Goal: Task Accomplishment & Management: Use online tool/utility

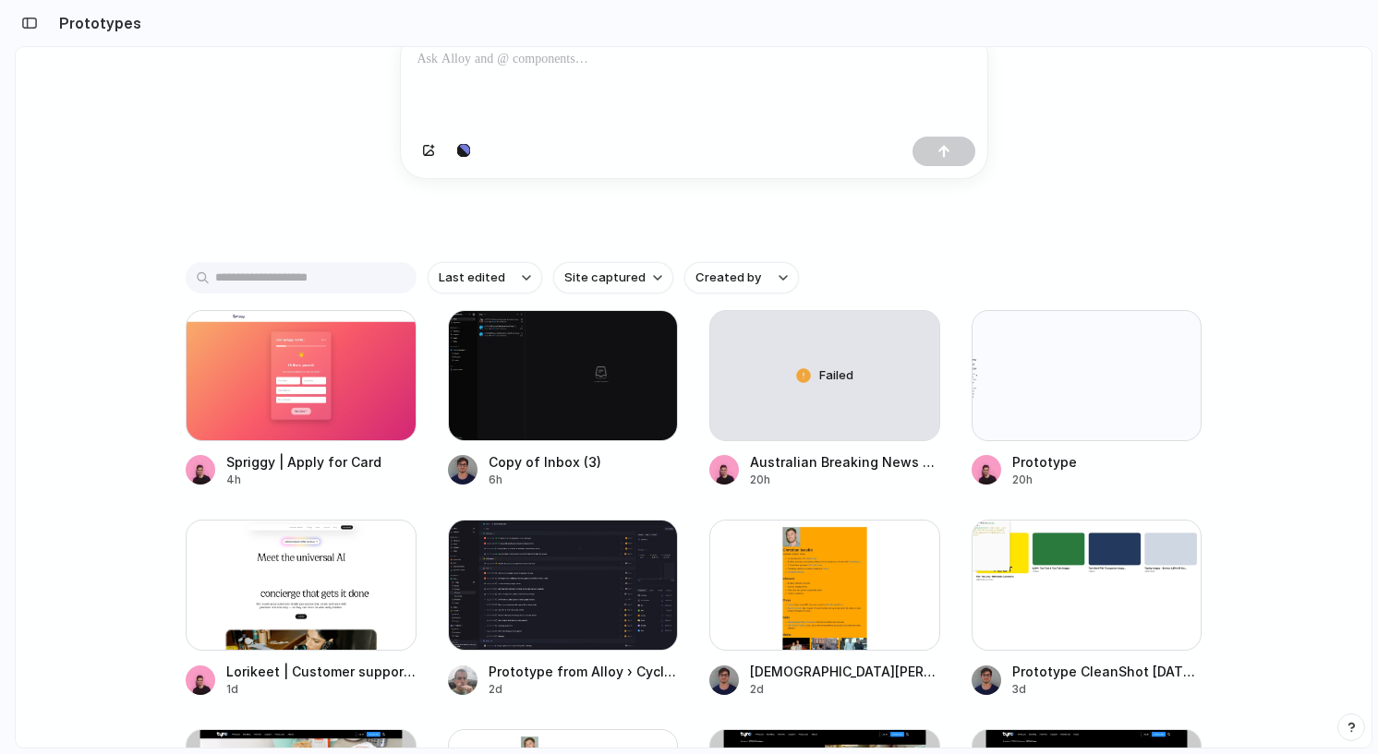
scroll to position [236, 0]
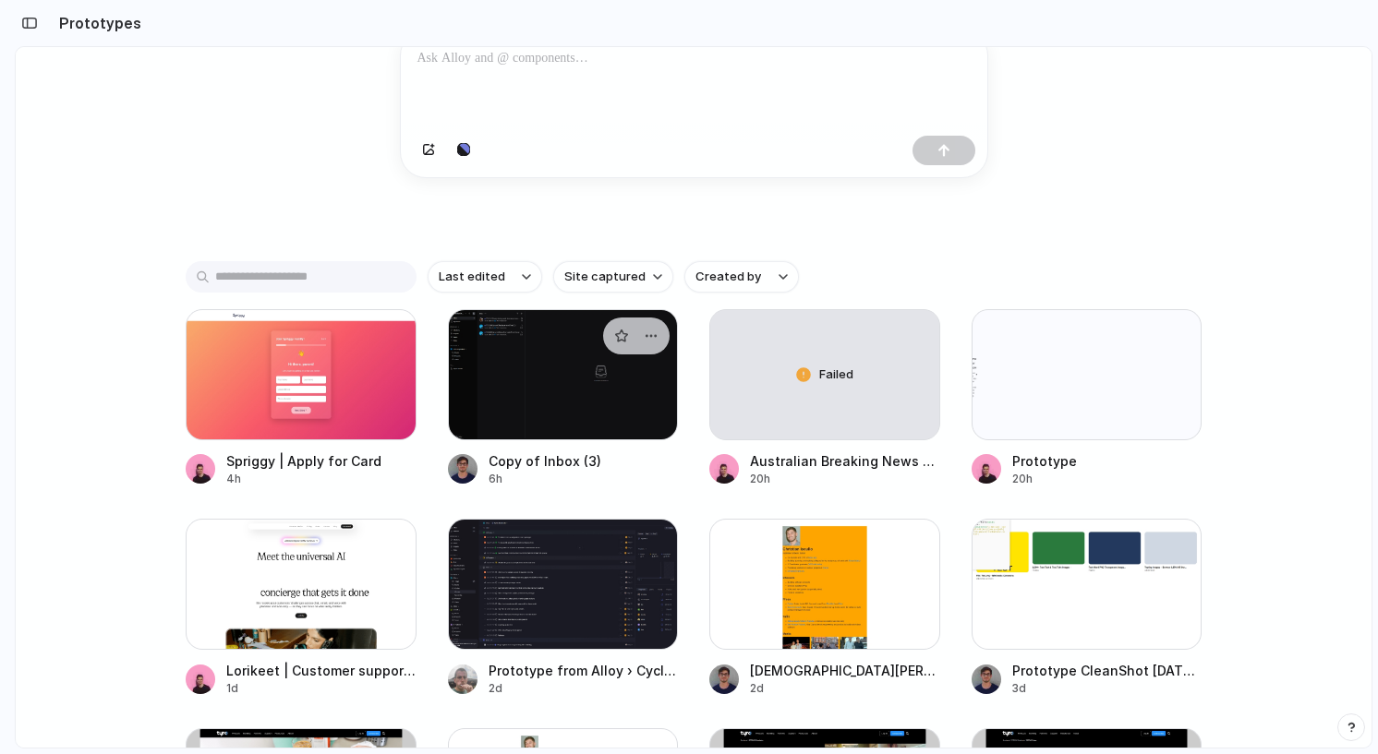
click at [532, 395] on div at bounding box center [563, 374] width 231 height 131
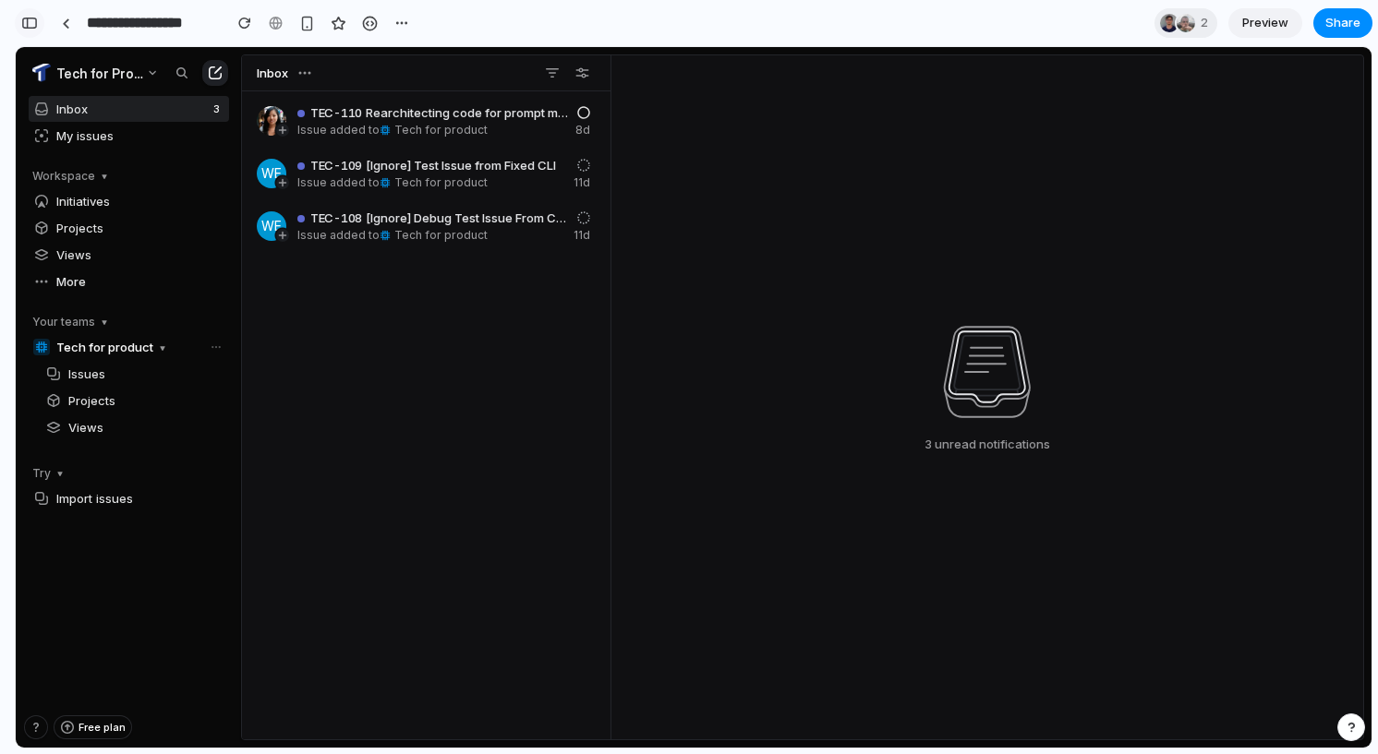
click at [27, 28] on div "button" at bounding box center [29, 23] width 17 height 13
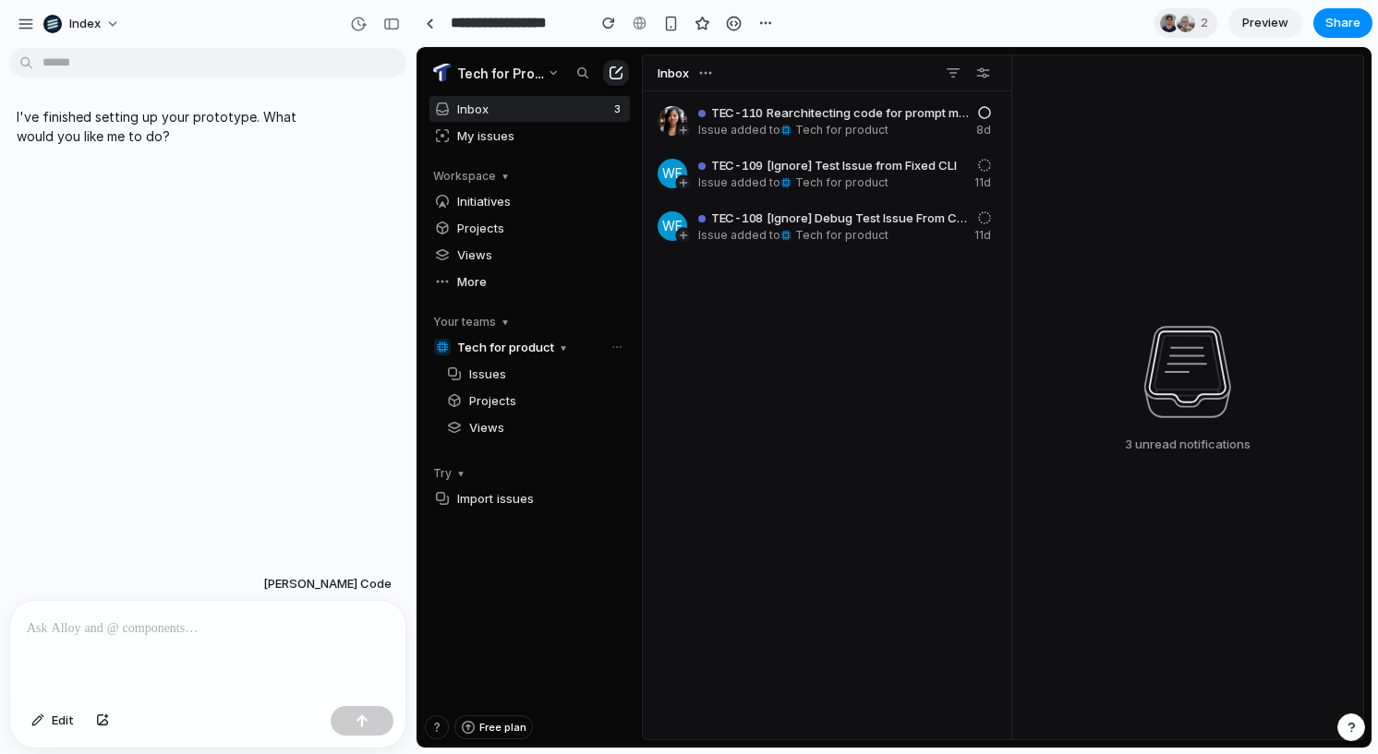
click at [174, 651] on div at bounding box center [207, 650] width 395 height 98
click at [374, 597] on button "[PERSON_NAME] Code" at bounding box center [327, 584] width 139 height 33
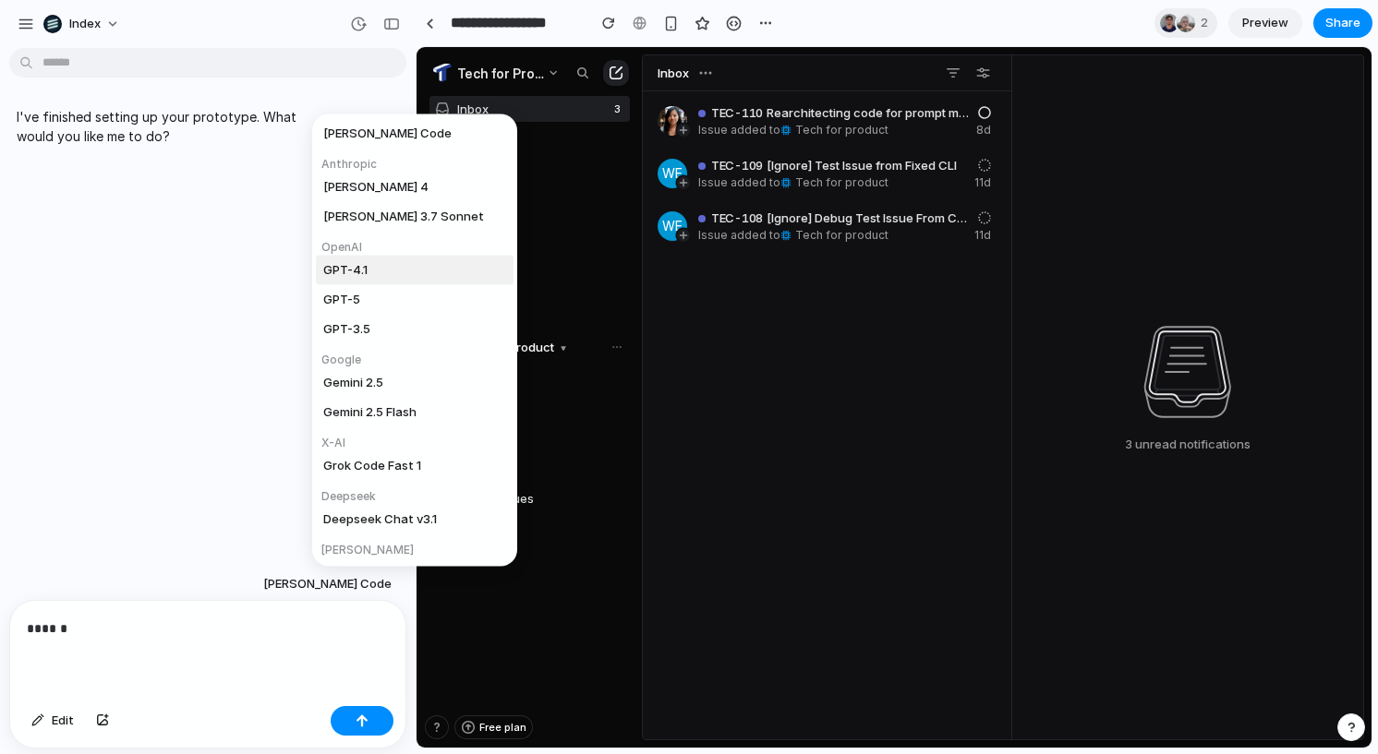
click at [373, 271] on li "GPT-4.1" at bounding box center [415, 271] width 198 height 30
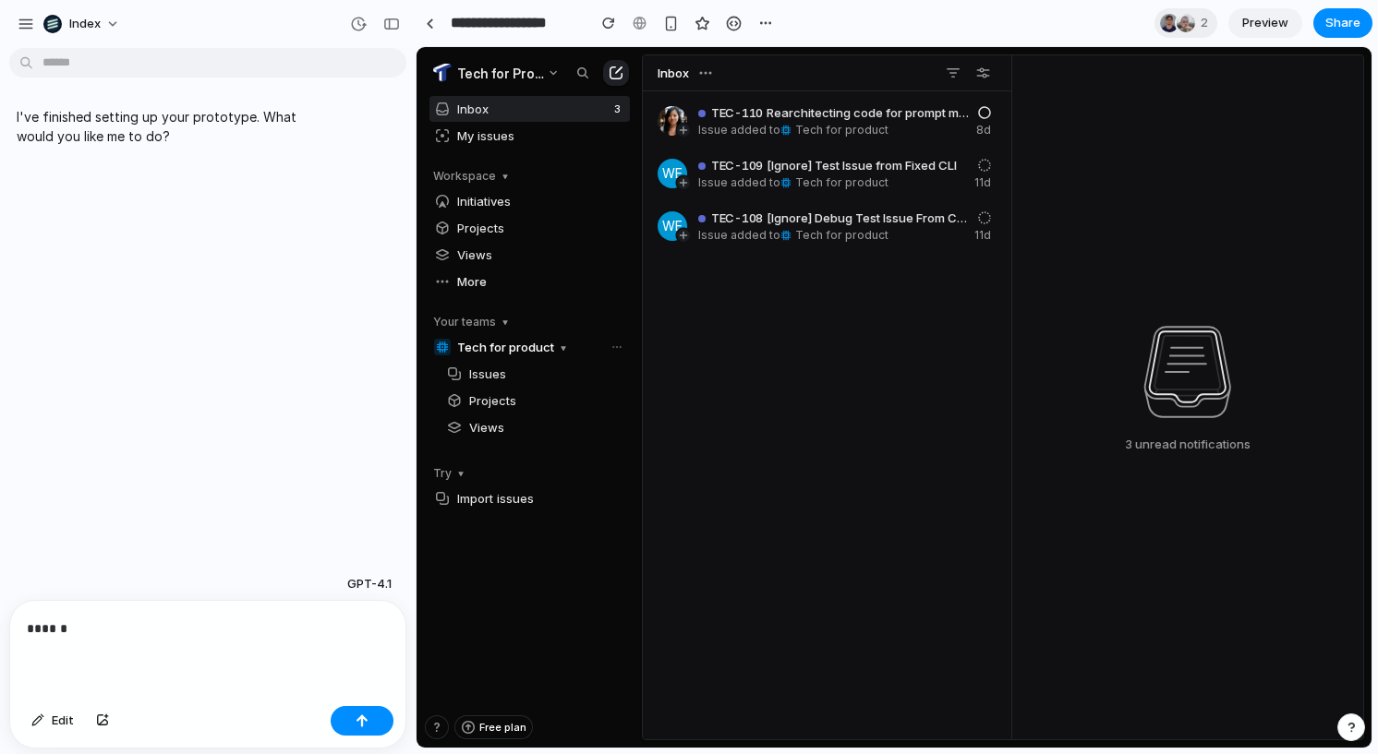
click at [211, 626] on p "******" at bounding box center [208, 629] width 362 height 22
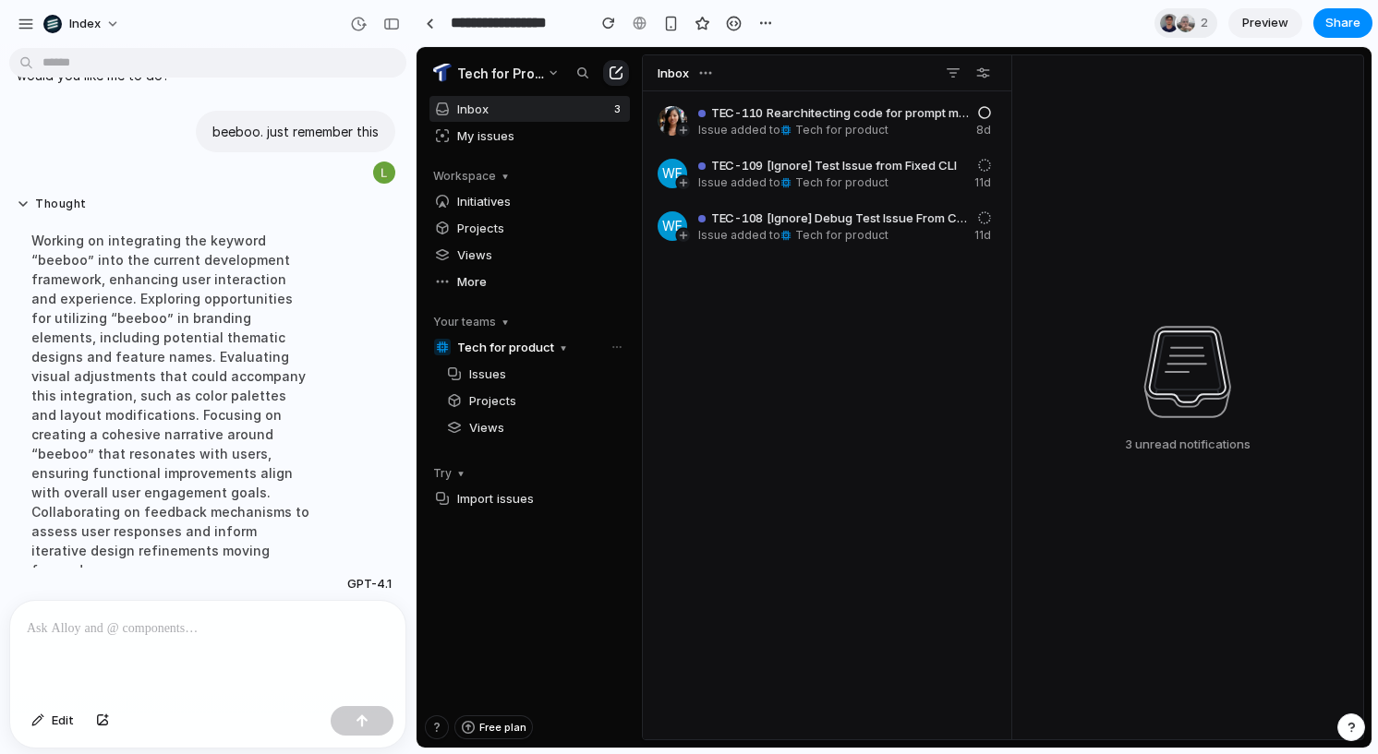
scroll to position [87, 0]
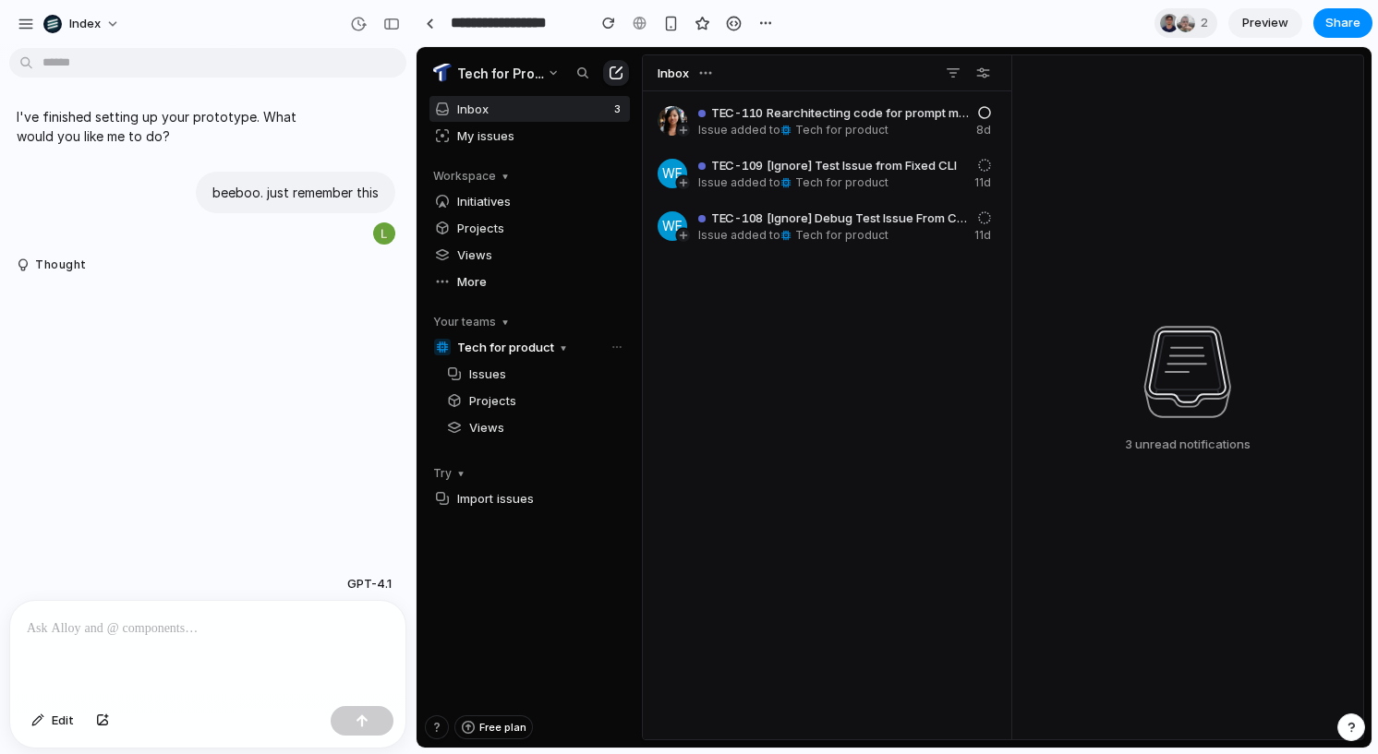
click at [162, 632] on p at bounding box center [208, 629] width 362 height 22
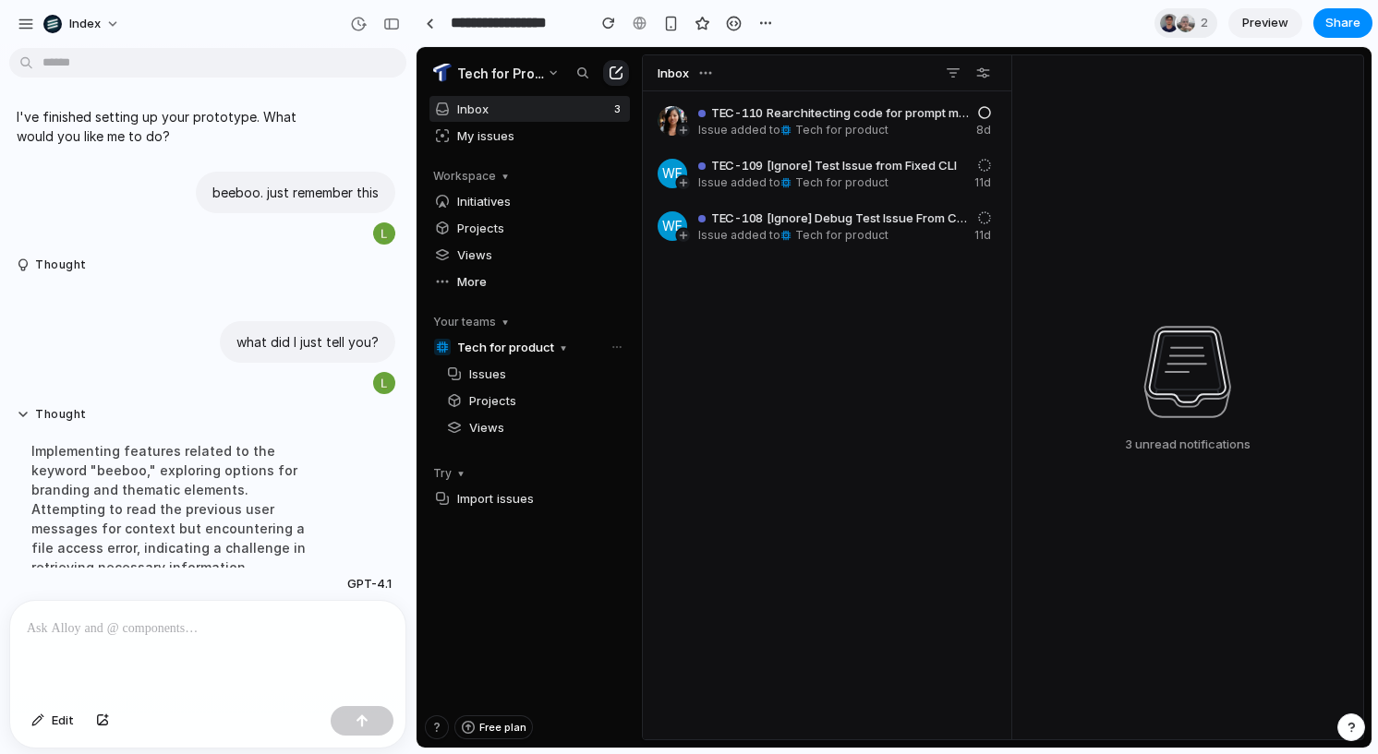
scroll to position [198, 0]
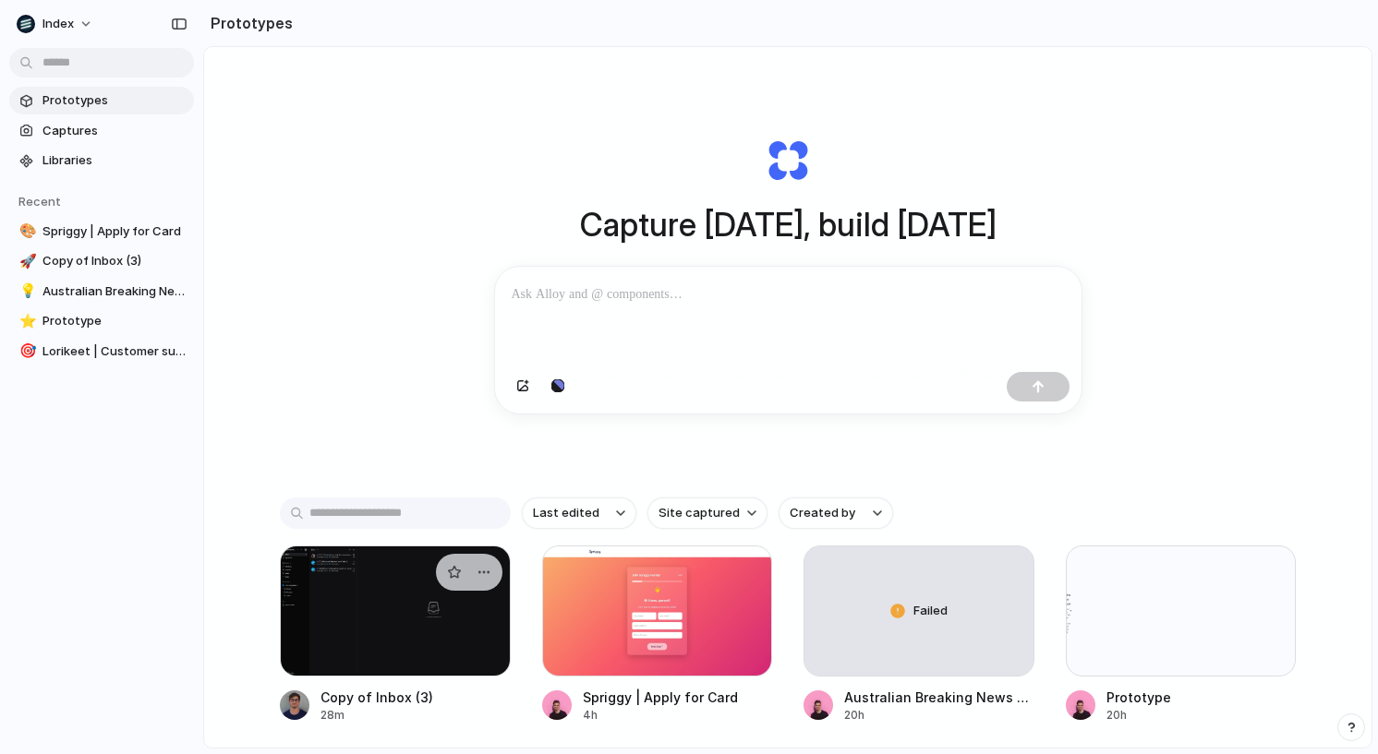
click at [408, 649] on div at bounding box center [395, 611] width 231 height 131
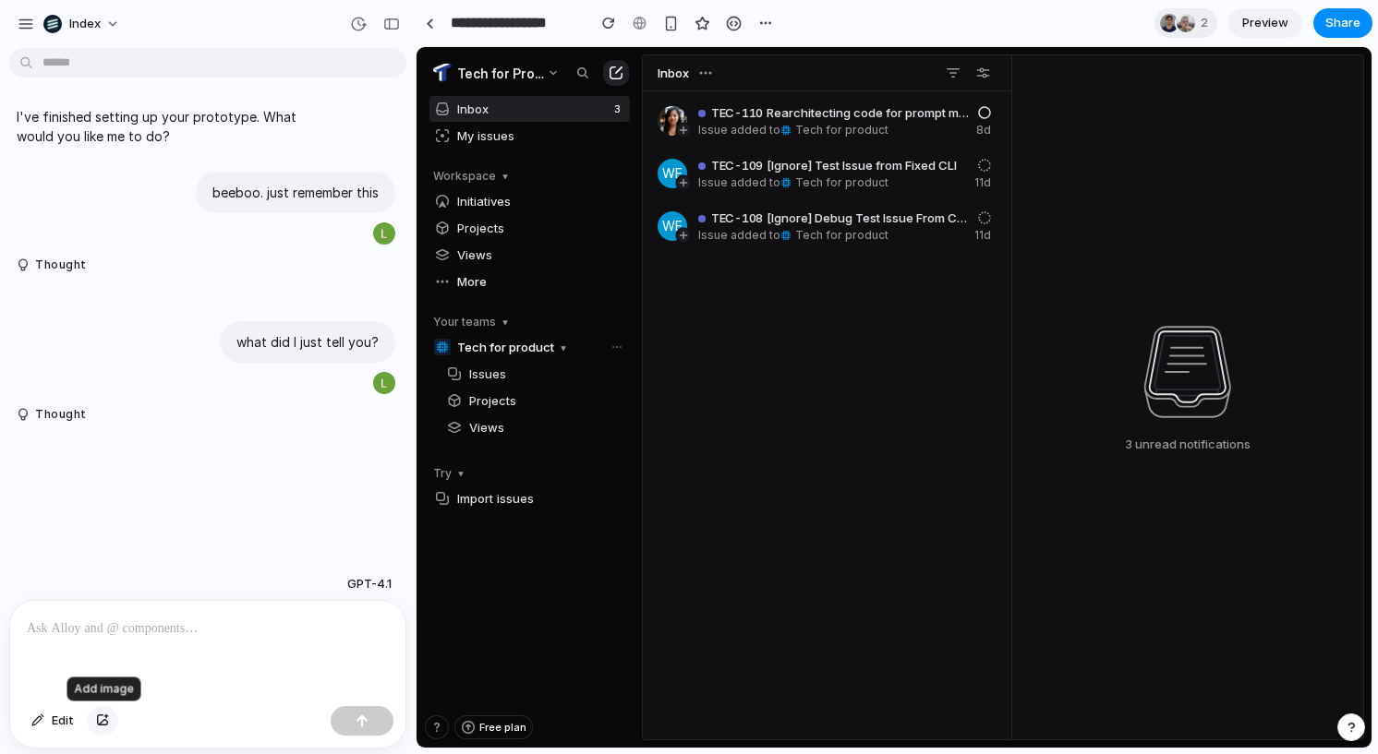
click at [102, 719] on div "button" at bounding box center [102, 721] width 13 height 11
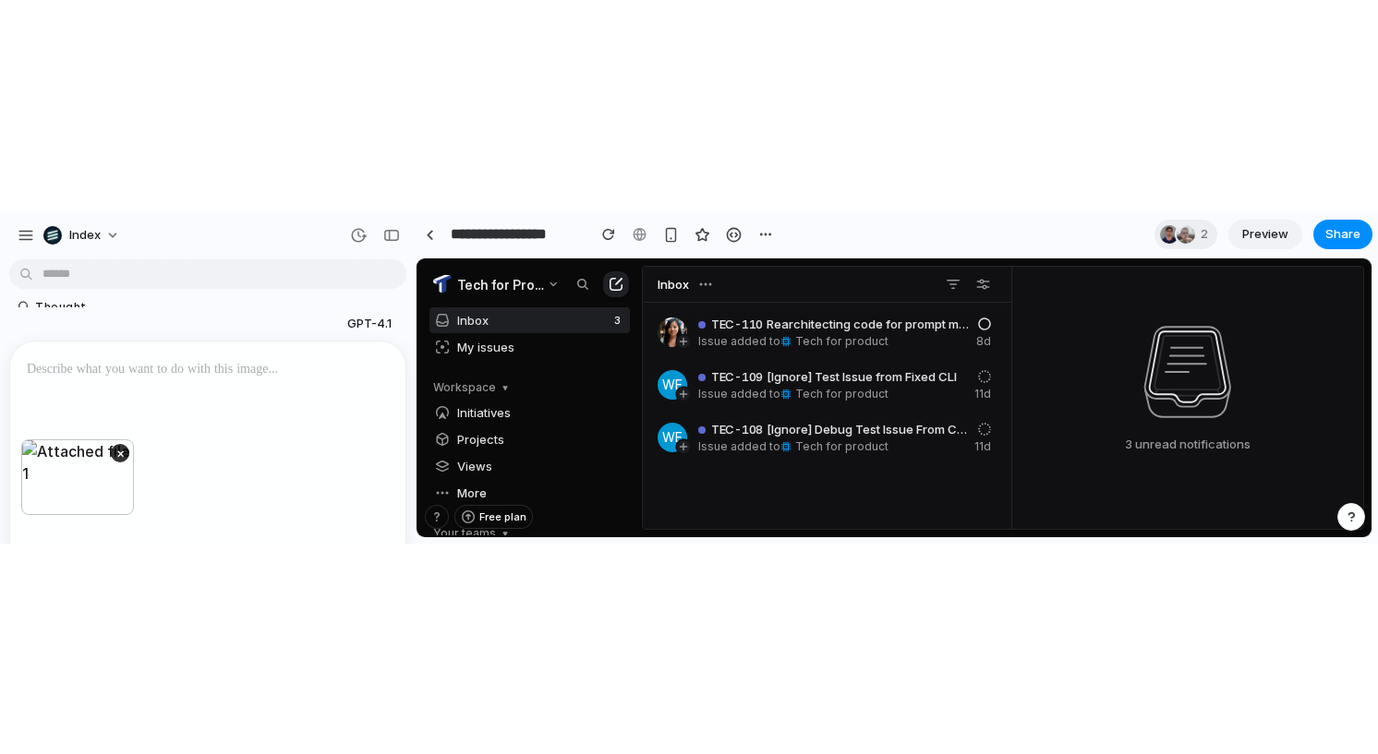
scroll to position [17, 0]
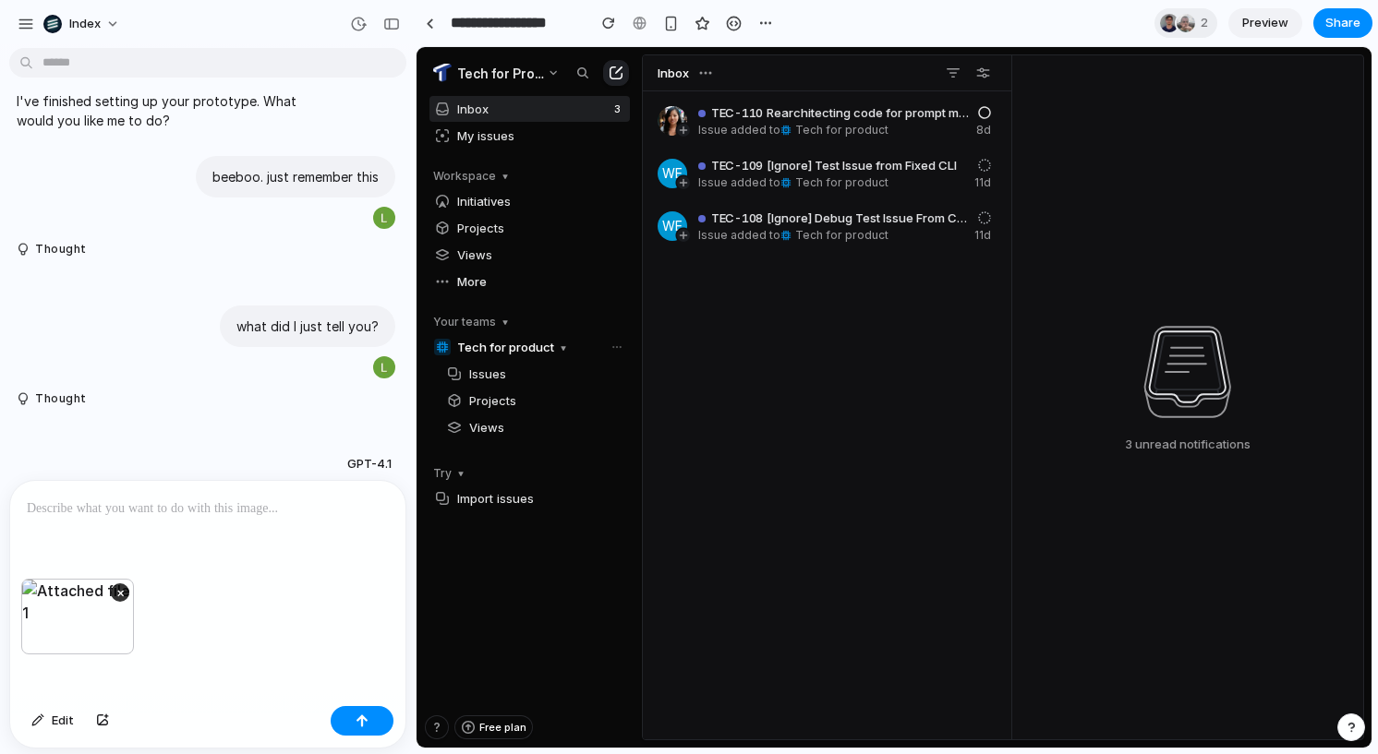
click at [127, 597] on div "×" at bounding box center [77, 617] width 113 height 76
click at [123, 593] on button "×" at bounding box center [120, 593] width 18 height 18
